Goal: Information Seeking & Learning: Learn about a topic

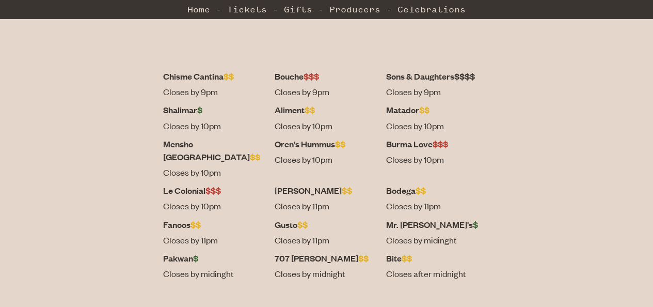
scroll to position [271, 0]
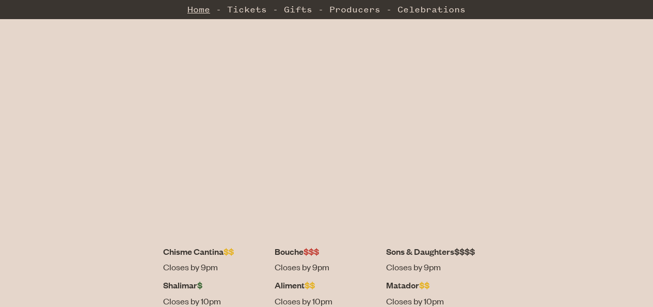
click at [208, 10] on link "Home" at bounding box center [198, 9] width 23 height 21
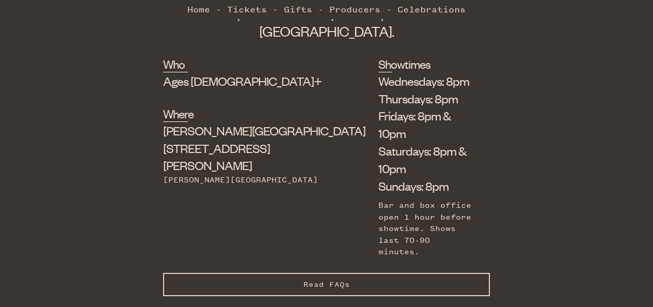
scroll to position [389, 0]
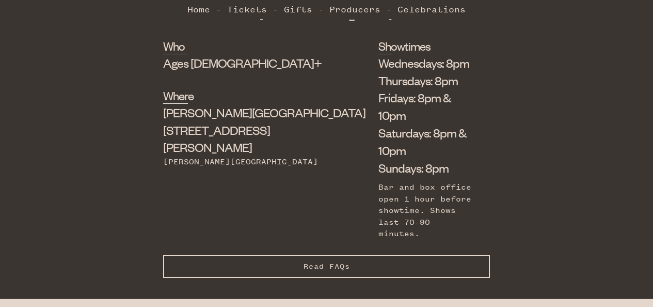
click at [330, 254] on button "Read FAQs Hide FAQs" at bounding box center [326, 265] width 327 height 23
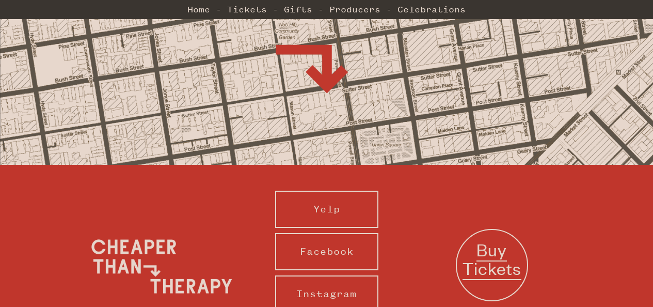
scroll to position [1783, 0]
